Goal: Task Accomplishment & Management: Manage account settings

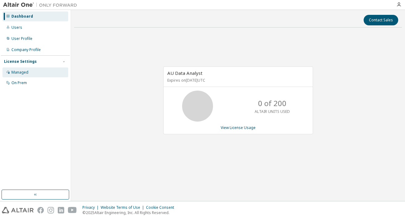
click at [24, 71] on div "Managed" at bounding box center [19, 72] width 17 height 5
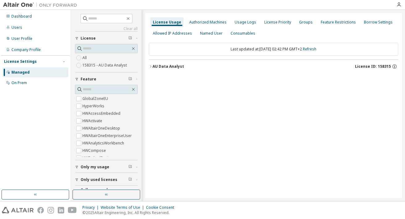
click at [151, 67] on icon "button" at bounding box center [151, 67] width 4 height 4
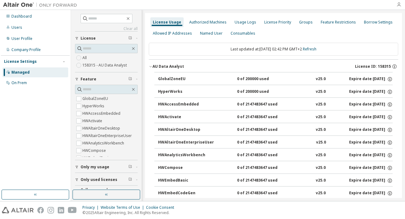
click at [400, 6] on icon "button" at bounding box center [398, 4] width 5 height 5
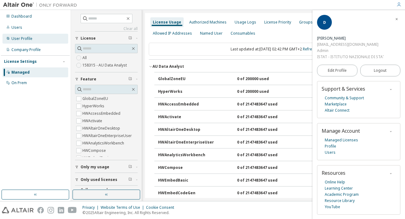
click at [17, 36] on div "User Profile" at bounding box center [21, 38] width 21 height 5
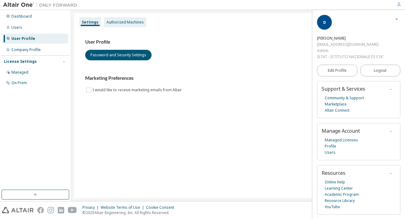
click at [132, 21] on div "Authorized Machines" at bounding box center [124, 22] width 37 height 5
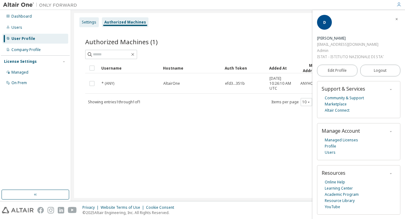
click at [89, 26] on div "Settings" at bounding box center [88, 22] width 19 height 10
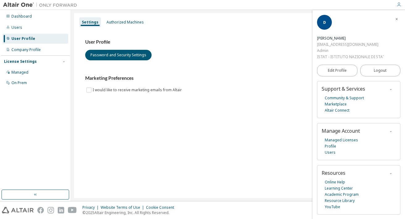
click at [397, 19] on icon "button" at bounding box center [397, 19] width 4 height 4
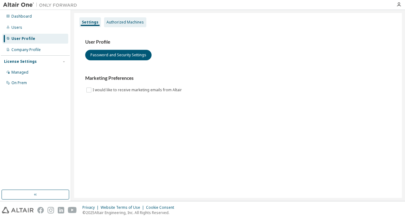
click at [133, 23] on div "Authorized Machines" at bounding box center [124, 22] width 37 height 5
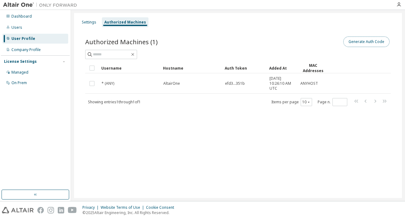
click at [370, 43] on button "Generate Auth Code" at bounding box center [366, 41] width 46 height 10
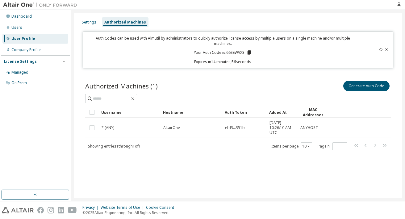
click at [237, 50] on p "Your Auth Code is: 66SEWVX3" at bounding box center [223, 53] width 58 height 6
click at [250, 50] on icon at bounding box center [249, 52] width 3 height 4
click at [269, 48] on div "Auth Codes can be used with Almutil by administrators to quickly authorize lice…" at bounding box center [223, 49] width 273 height 29
click at [234, 50] on p "Your Auth Code is: 66SEWVX3" at bounding box center [223, 53] width 58 height 6
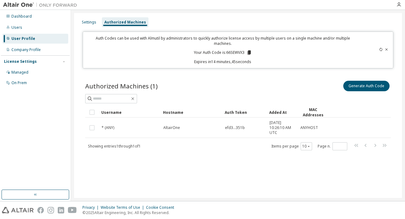
click at [234, 50] on p "Your Auth Code is: 66SEWVX3" at bounding box center [223, 53] width 58 height 6
copy p "66SEWVX3"
click at [235, 50] on p "Your Auth Code is: 66SEWVX3" at bounding box center [223, 53] width 58 height 6
copy p "66SEWVX3"
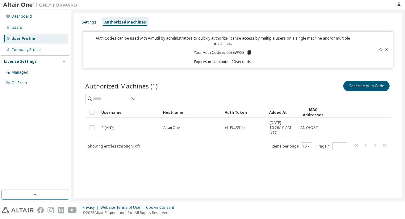
click at [223, 59] on p "Expires in 14 minutes, 20 seconds" at bounding box center [223, 61] width 273 height 5
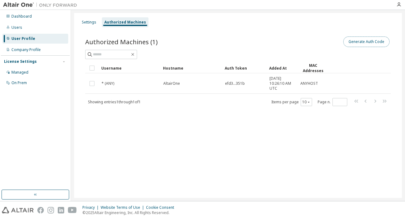
click at [361, 40] on button "Generate Auth Code" at bounding box center [366, 41] width 46 height 10
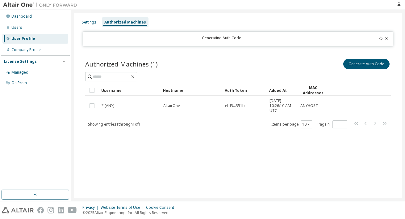
click at [381, 38] on icon at bounding box center [381, 38] width 4 height 4
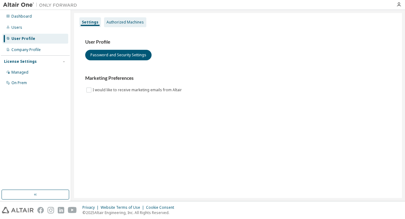
click at [136, 23] on div "Authorized Machines" at bounding box center [124, 22] width 37 height 5
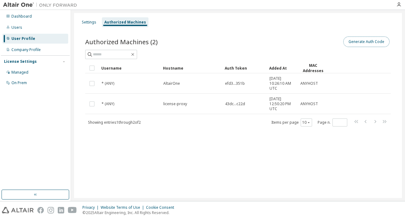
click at [362, 41] on button "Generate Auth Code" at bounding box center [366, 41] width 46 height 10
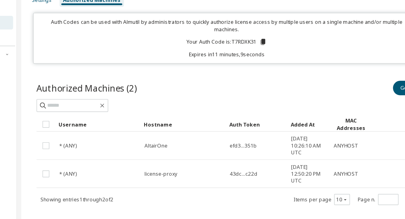
click at [241, 59] on p "Expires in 11 minutes, 9 seconds" at bounding box center [223, 61] width 273 height 5
